Goal: Check status: Check status

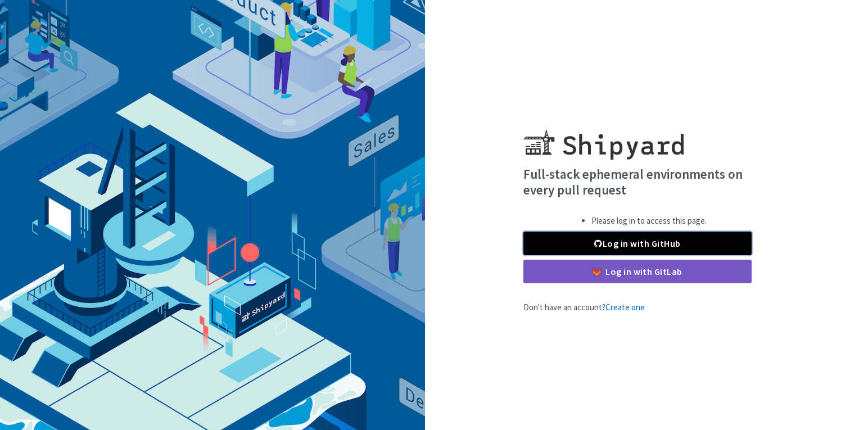
click at [582, 245] on link "Log in with GitHub" at bounding box center [638, 244] width 228 height 24
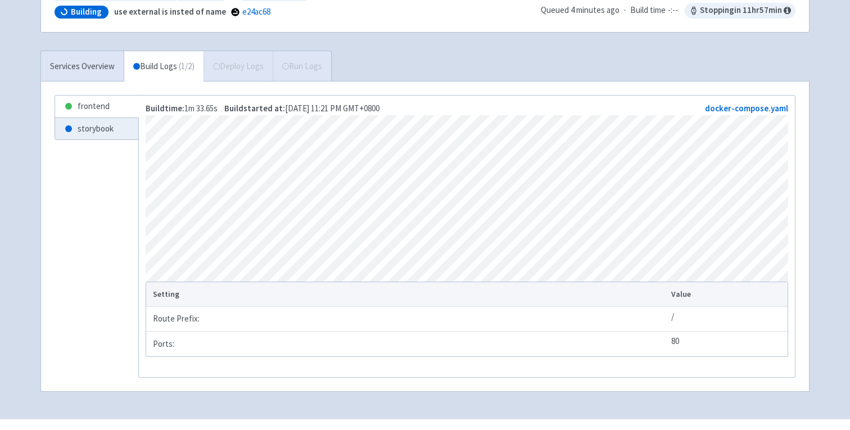
scroll to position [134, 0]
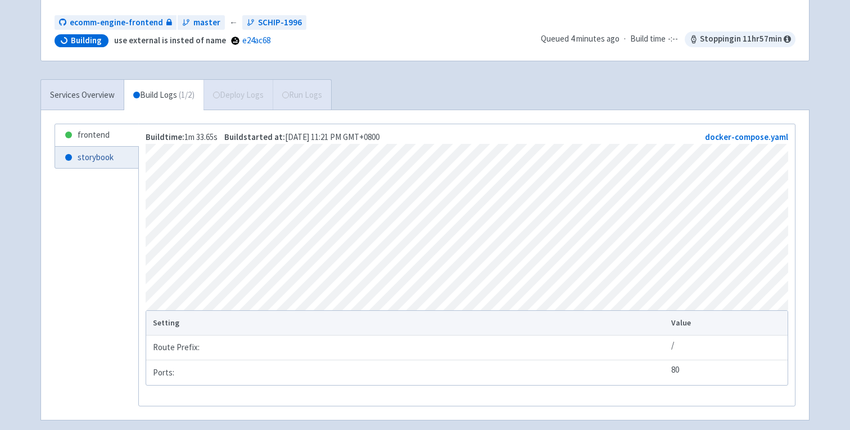
click at [99, 160] on link "storybook" at bounding box center [96, 158] width 83 height 22
click at [95, 132] on link "frontend" at bounding box center [96, 135] width 83 height 22
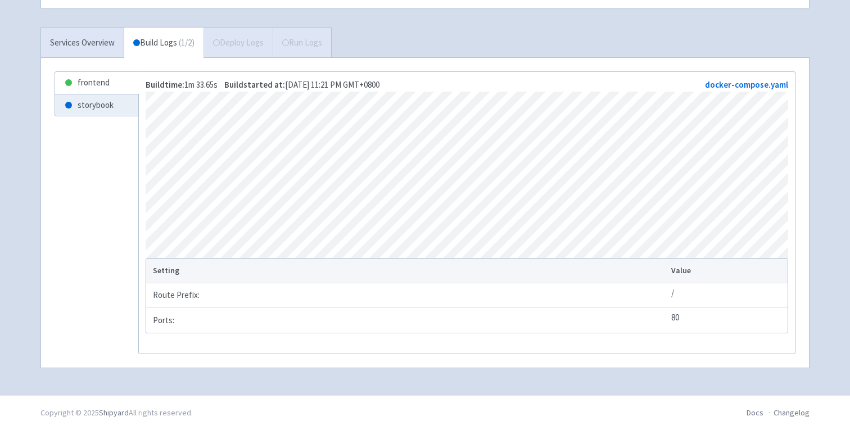
scroll to position [200, 0]
click at [91, 94] on link "storybook" at bounding box center [96, 105] width 83 height 22
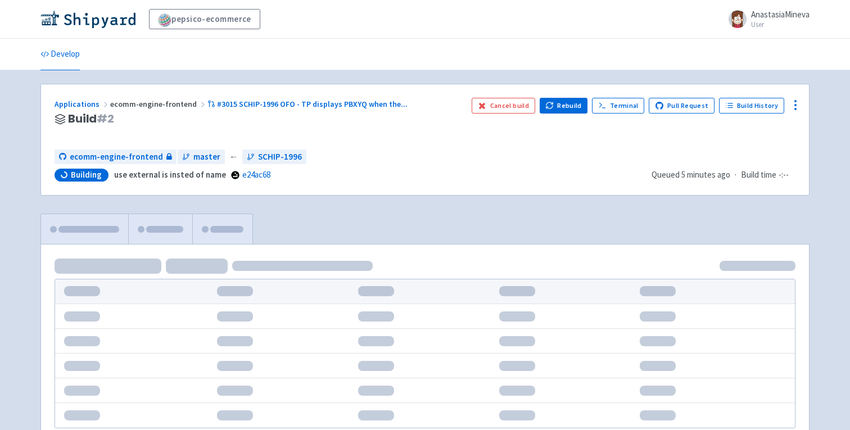
scroll to position [101, 0]
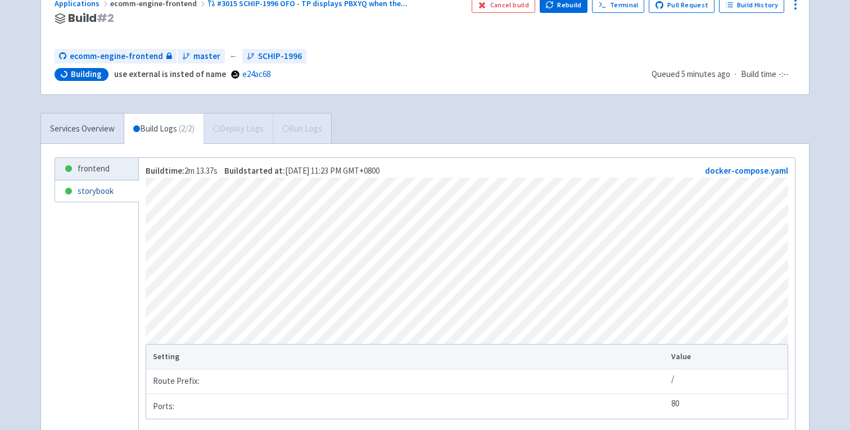
click at [83, 191] on link "storybook" at bounding box center [96, 192] width 83 height 22
click at [99, 165] on link "frontend" at bounding box center [96, 169] width 83 height 22
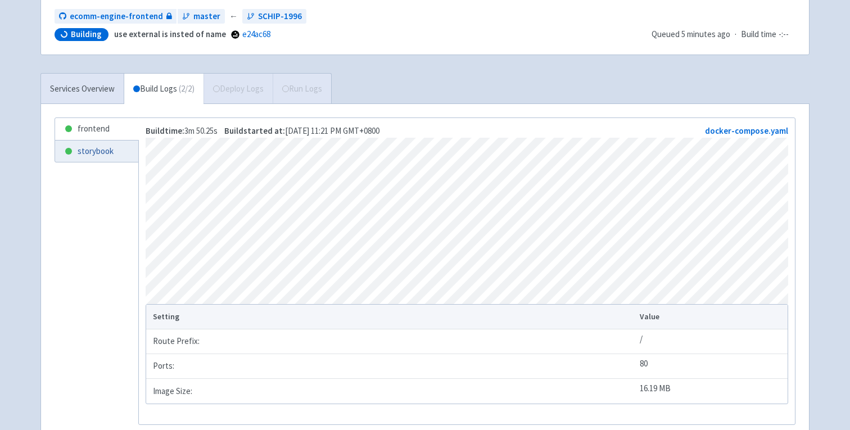
scroll to position [144, 0]
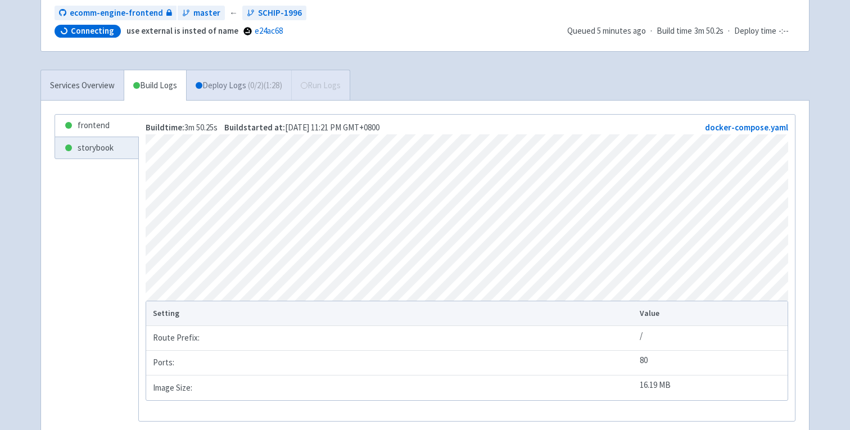
click at [226, 77] on link "Deploy Logs ( 0 / 2 ) (1:28)" at bounding box center [238, 85] width 105 height 31
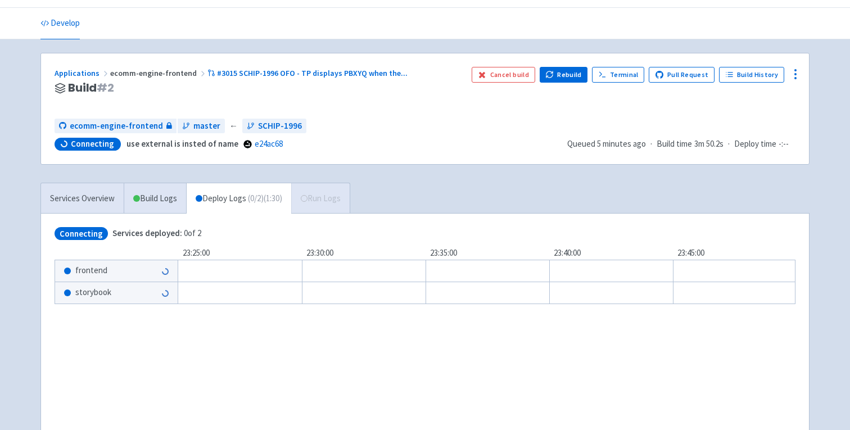
scroll to position [30, 0]
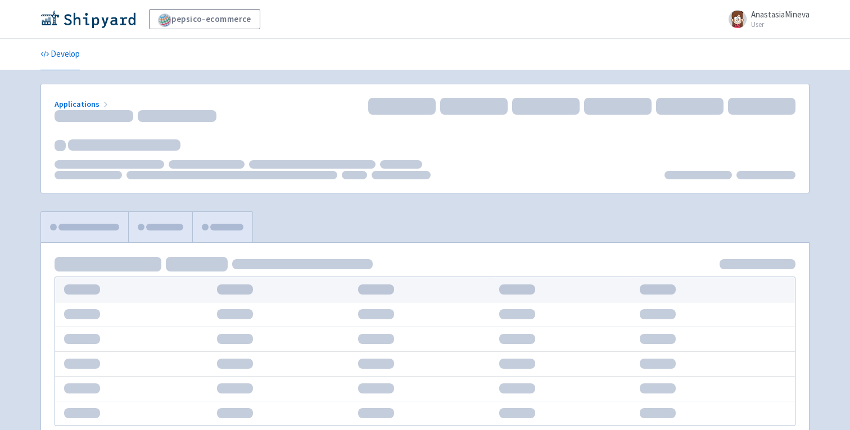
scroll to position [30, 0]
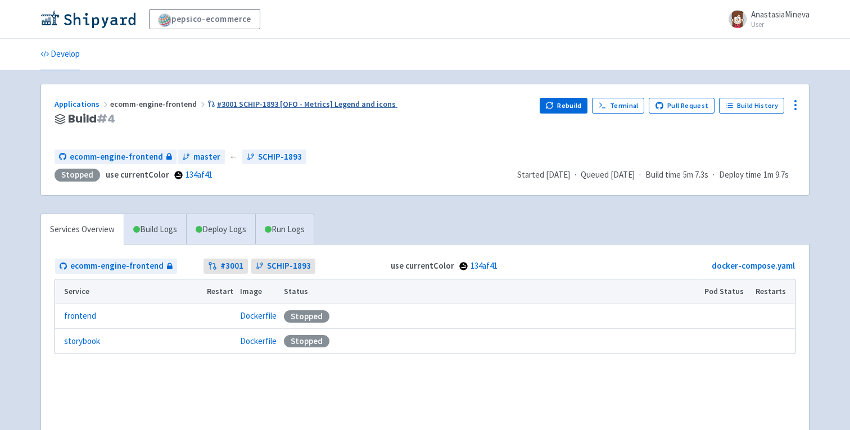
click at [259, 105] on link "#3001 SCHIP-1893 [OFO - Metrics] Legend and icons" at bounding box center [303, 104] width 190 height 10
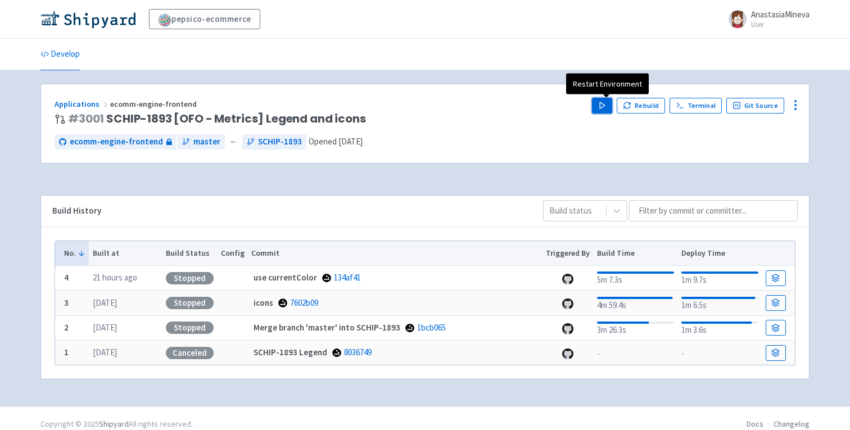
click at [607, 109] on icon "button" at bounding box center [602, 105] width 8 height 8
